Goal: Task Accomplishment & Management: Manage account settings

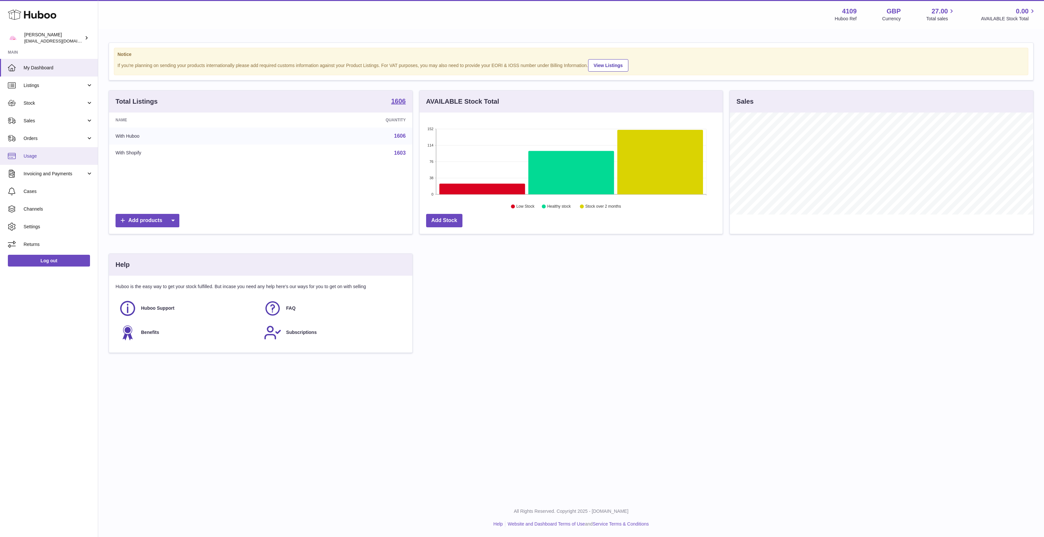
scroll to position [102, 303]
click at [44, 159] on link "Usage" at bounding box center [49, 156] width 98 height 18
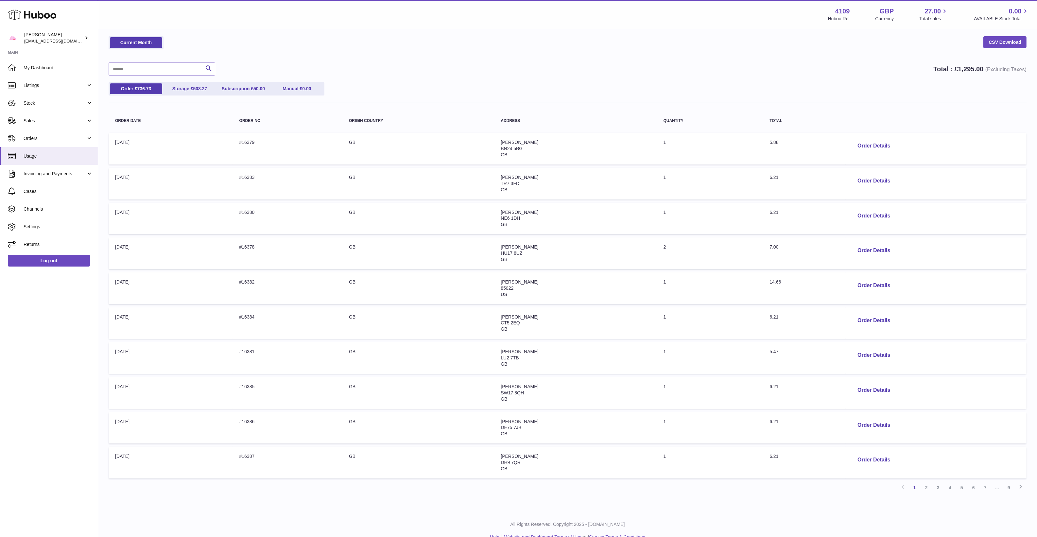
scroll to position [36, 0]
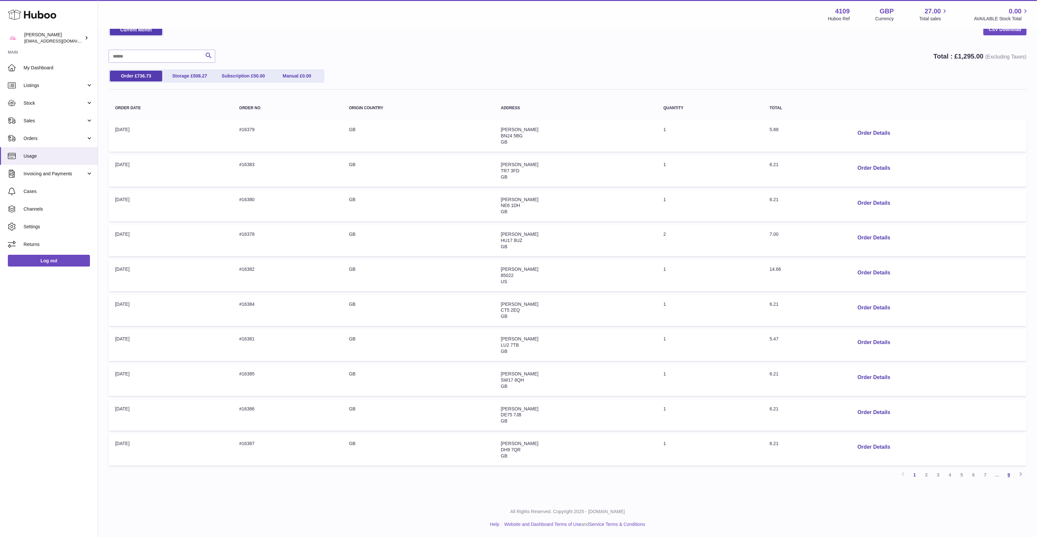
click at [1010, 477] on link "9" at bounding box center [1009, 475] width 12 height 12
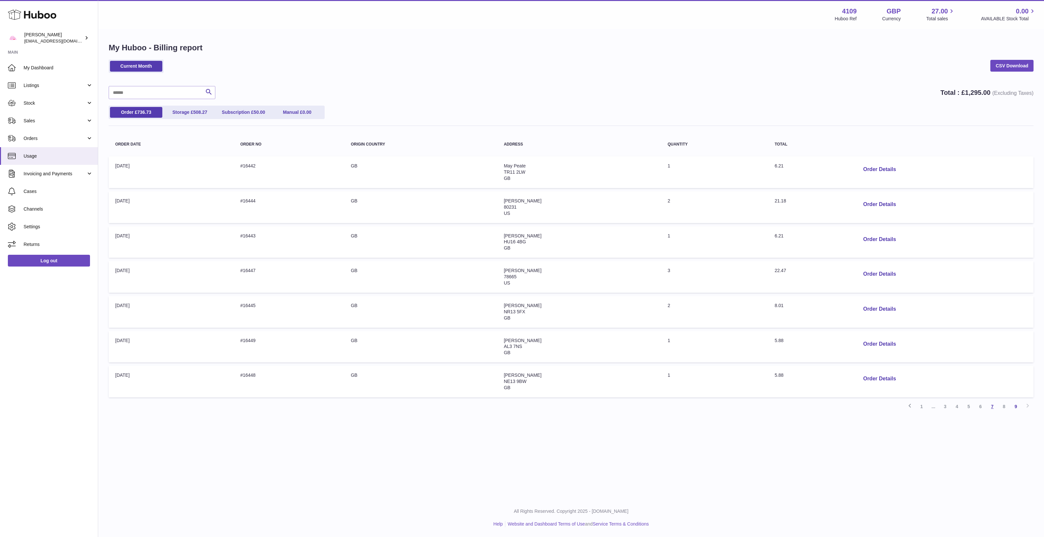
click at [987, 406] on link "7" at bounding box center [992, 407] width 12 height 12
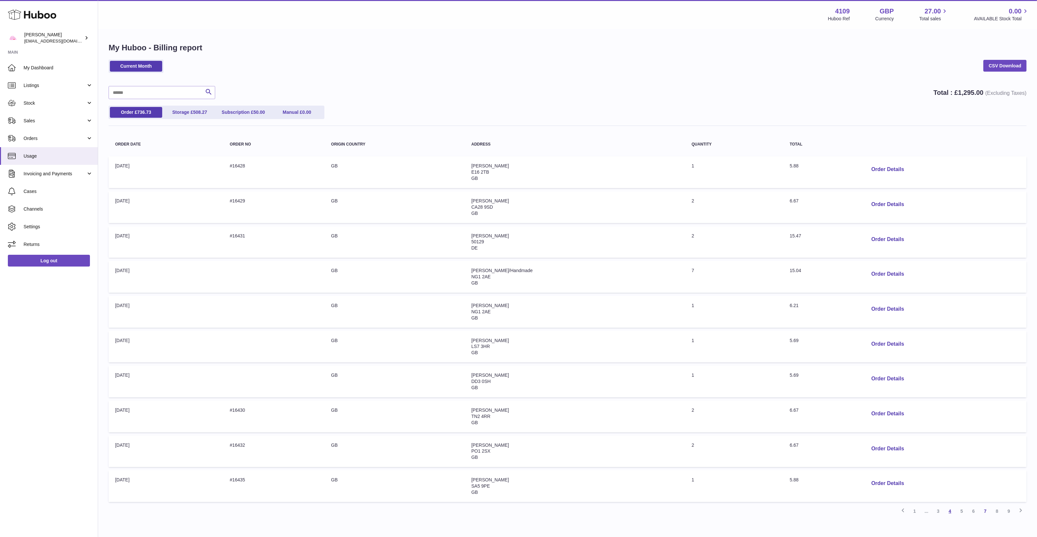
click at [950, 512] on link "4" at bounding box center [950, 511] width 12 height 12
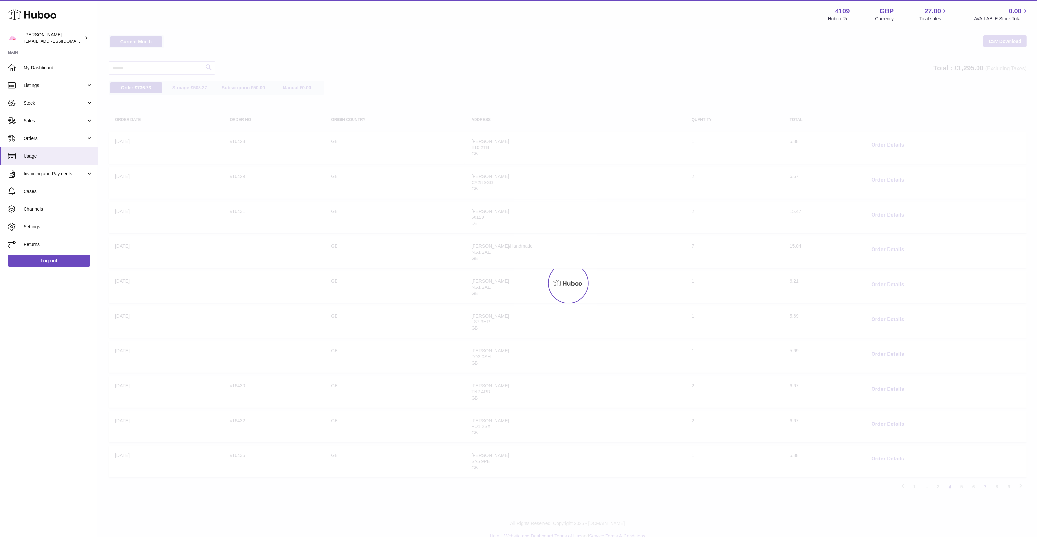
scroll to position [29, 0]
